Goal: Navigation & Orientation: Understand site structure

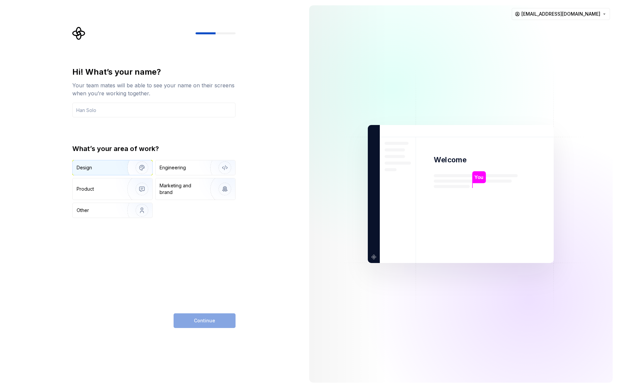
click at [105, 169] on div "Design" at bounding box center [98, 167] width 42 height 7
click at [120, 113] on input "text" at bounding box center [153, 110] width 163 height 15
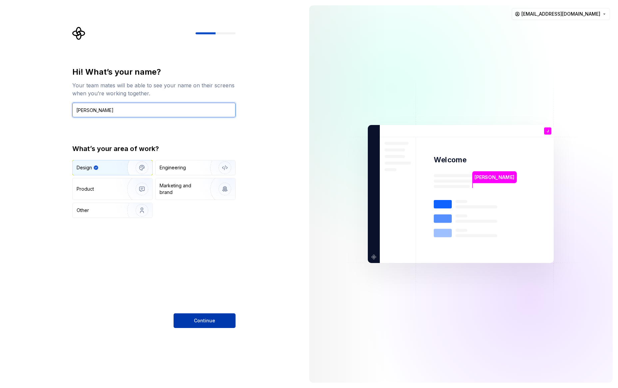
type input "[PERSON_NAME]"
click at [213, 316] on button "Continue" at bounding box center [204, 320] width 62 height 15
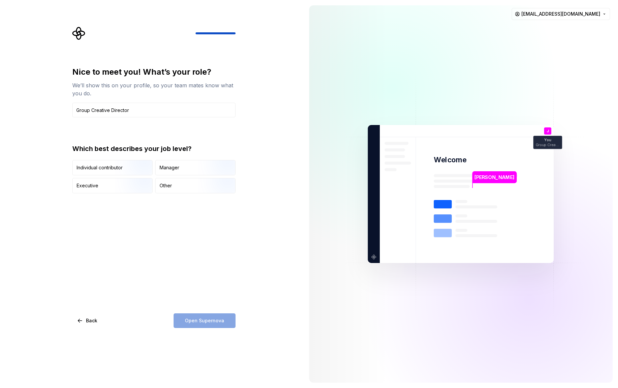
type input "Group Creative Director"
click at [190, 272] on div "Nice to meet you! What’s your role? We’ll show this on your profile, so your te…" at bounding box center [153, 197] width 163 height 261
click at [199, 263] on div "Nice to meet you! What’s your role? We’ll show this on your profile, so your te…" at bounding box center [153, 197] width 163 height 261
click at [179, 169] on div "Manager" at bounding box center [195, 167] width 80 height 15
click at [216, 324] on button "Open Supernova" at bounding box center [204, 320] width 62 height 15
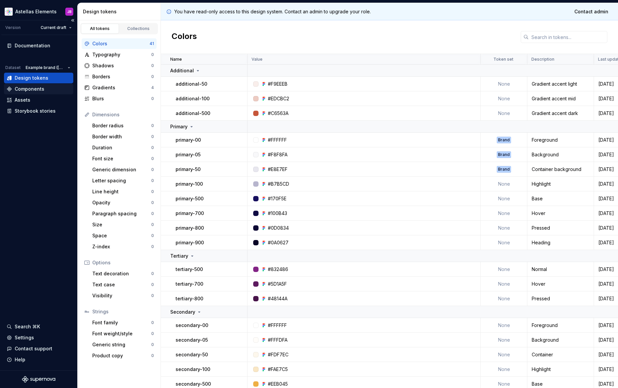
click at [38, 89] on div "Components" at bounding box center [30, 89] width 30 height 7
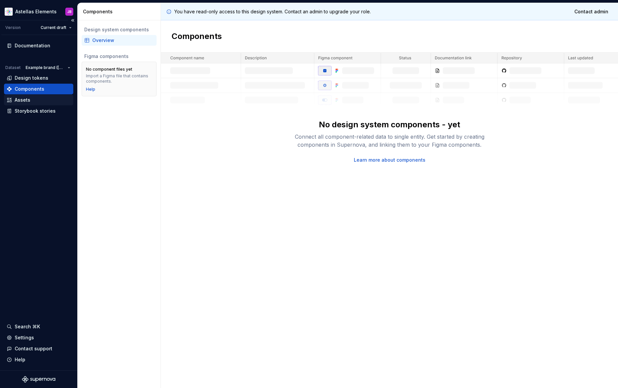
click at [27, 102] on div "Assets" at bounding box center [23, 100] width 16 height 7
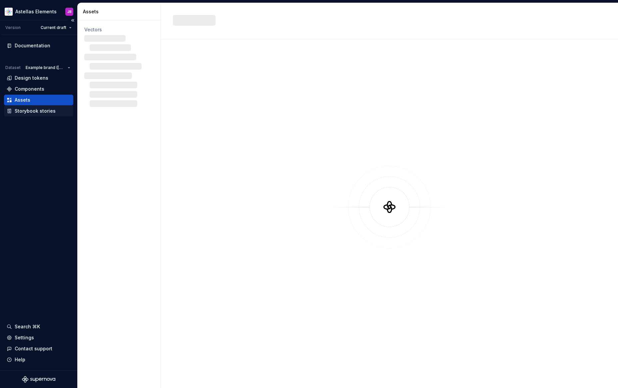
click at [30, 110] on div "Storybook stories" at bounding box center [35, 111] width 41 height 7
